Goal: Information Seeking & Learning: Learn about a topic

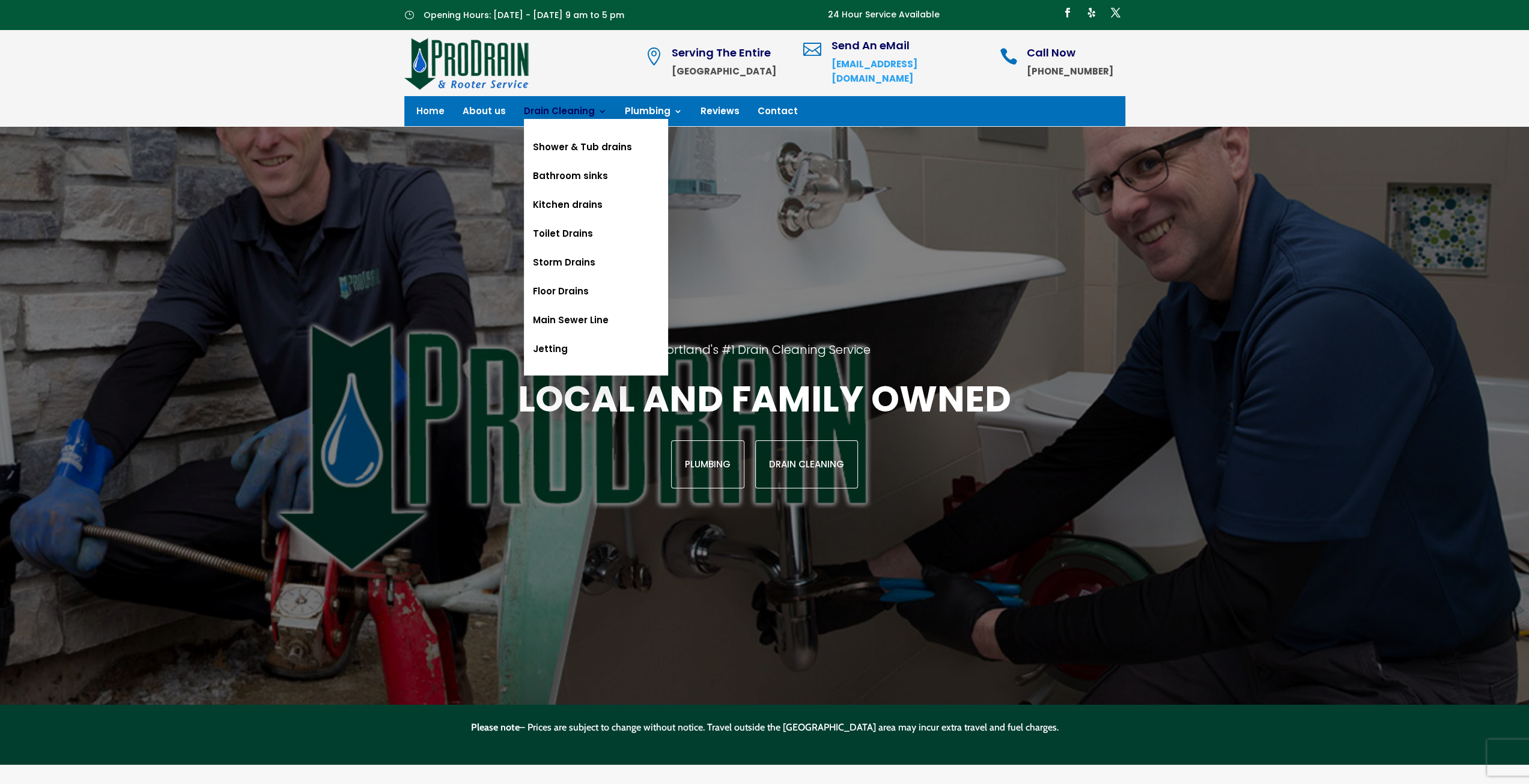
click at [576, 114] on link "Drain Cleaning" at bounding box center [565, 113] width 83 height 13
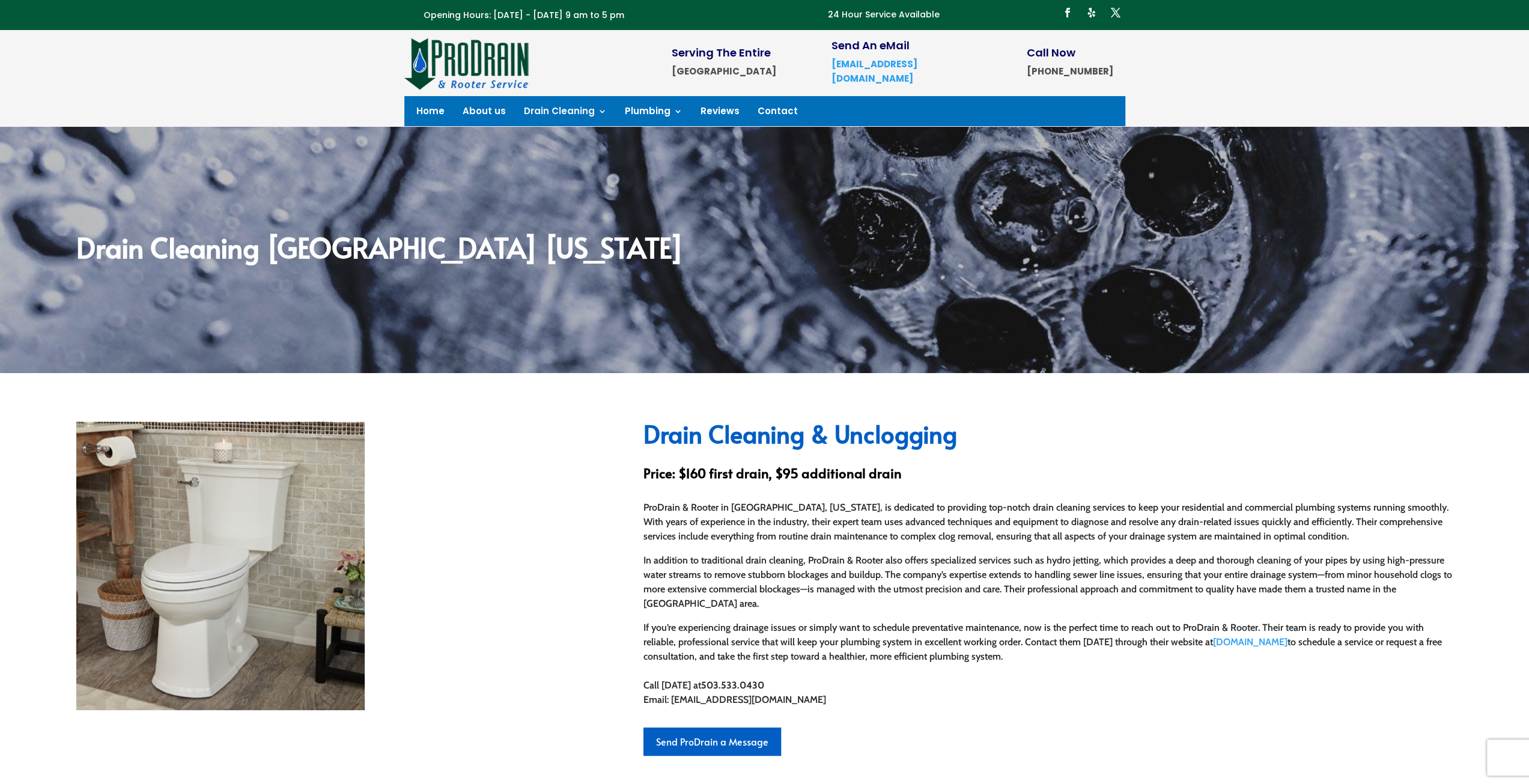
click at [577, 145] on div "Drain Cleaning Portland Oregon" at bounding box center [764, 250] width 1529 height 246
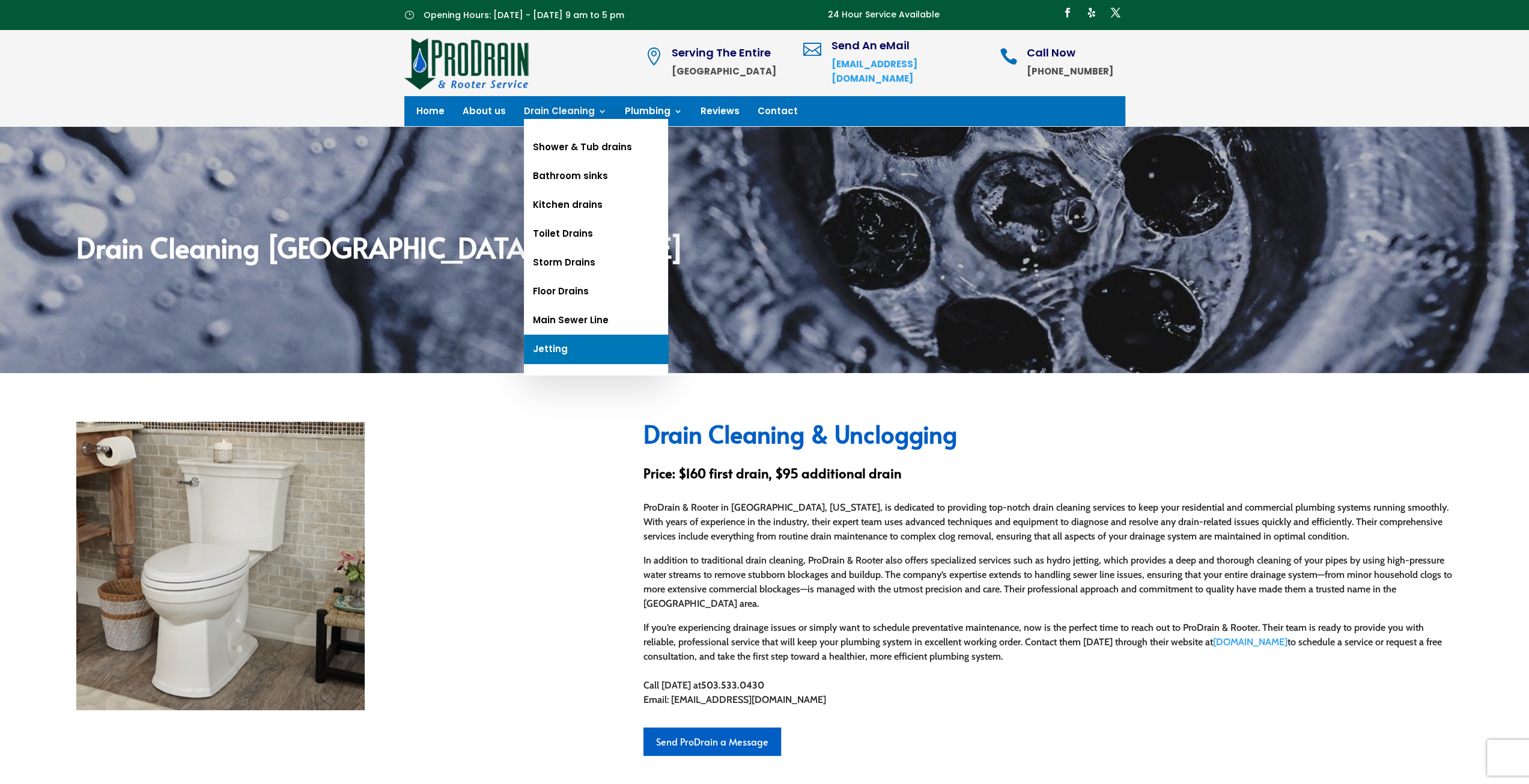
click at [558, 351] on link "Jetting" at bounding box center [596, 349] width 144 height 29
